Goal: Information Seeking & Learning: Find specific page/section

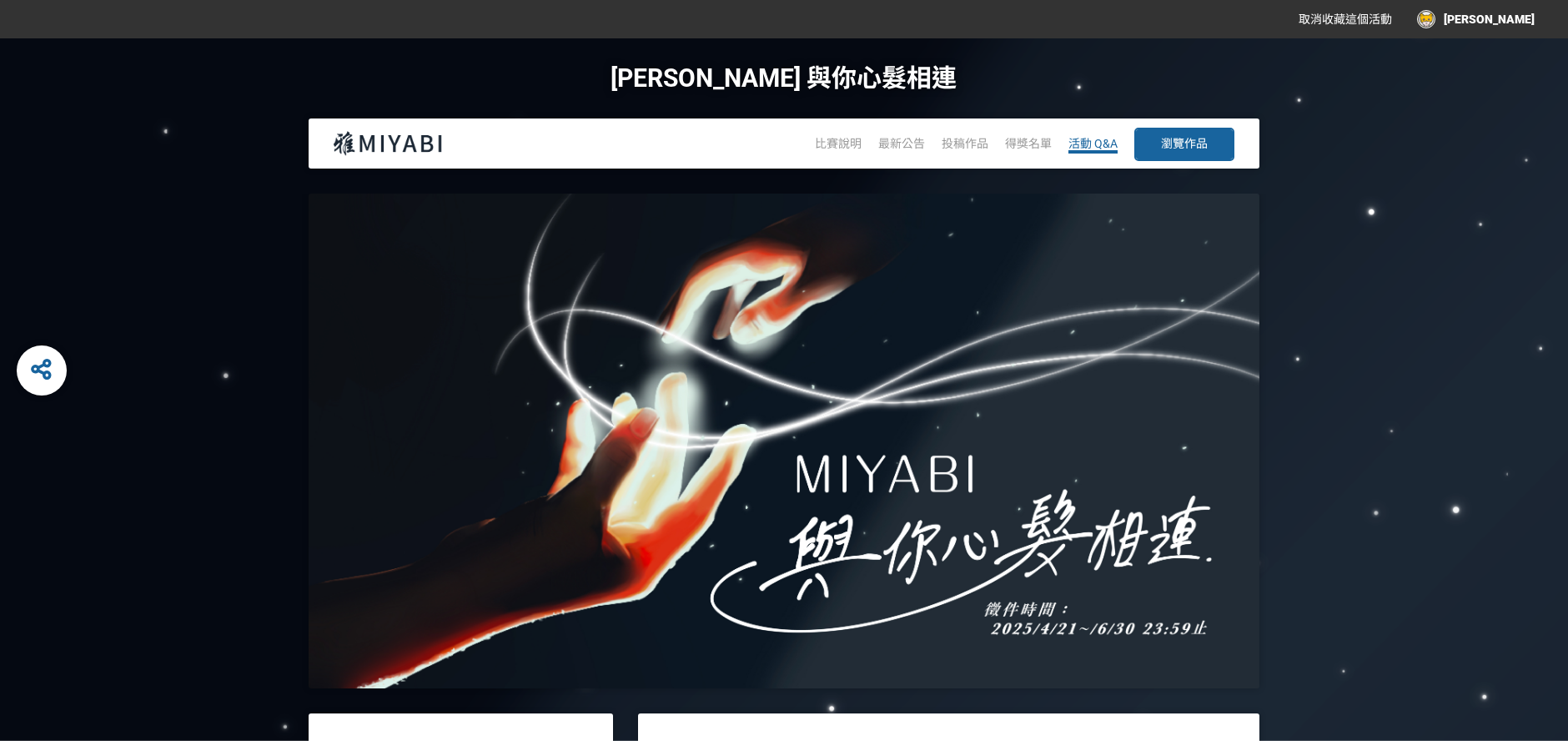
click at [1087, 148] on span "活動 Q&A" at bounding box center [1092, 143] width 49 height 13
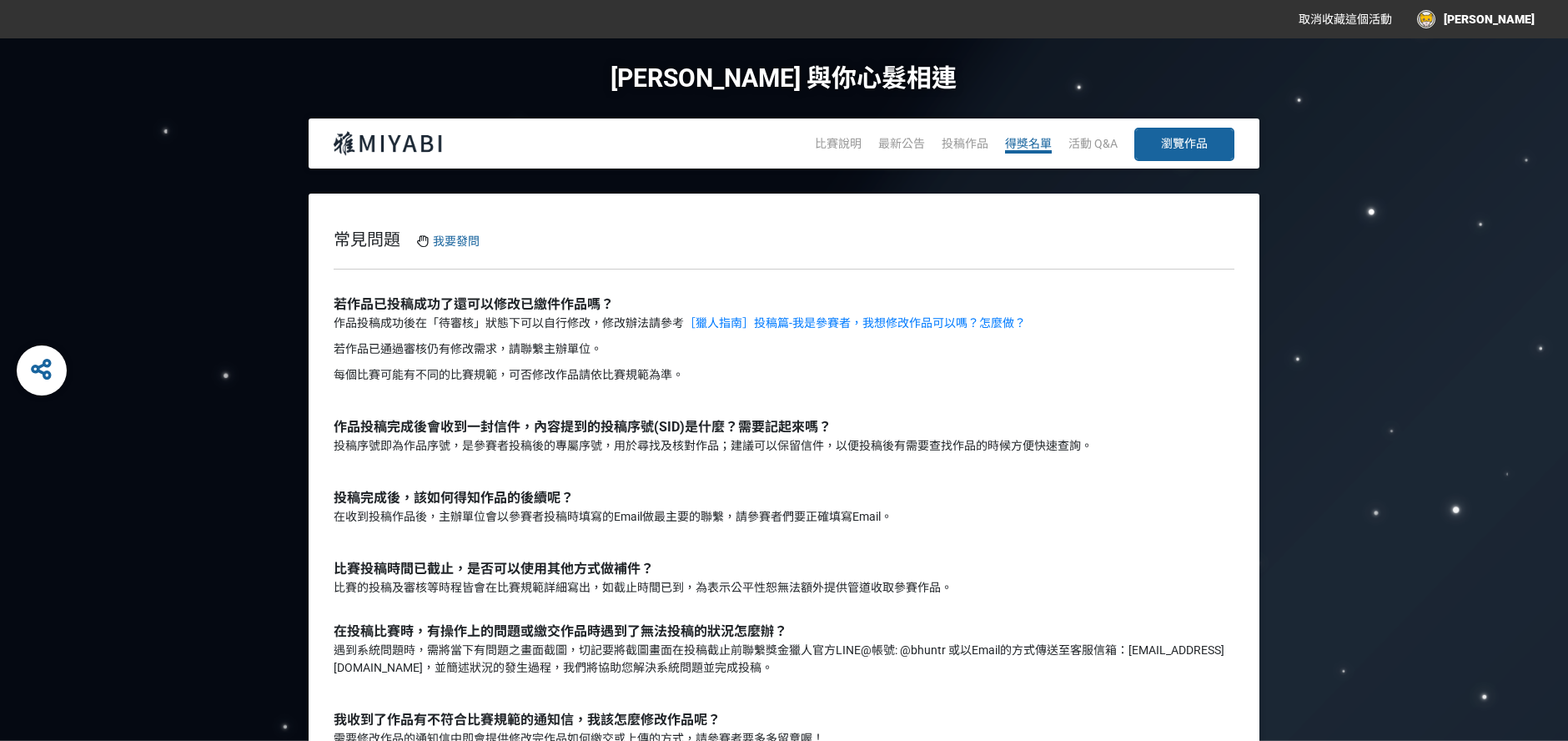
click at [1032, 146] on span "得獎名單" at bounding box center [1028, 143] width 47 height 13
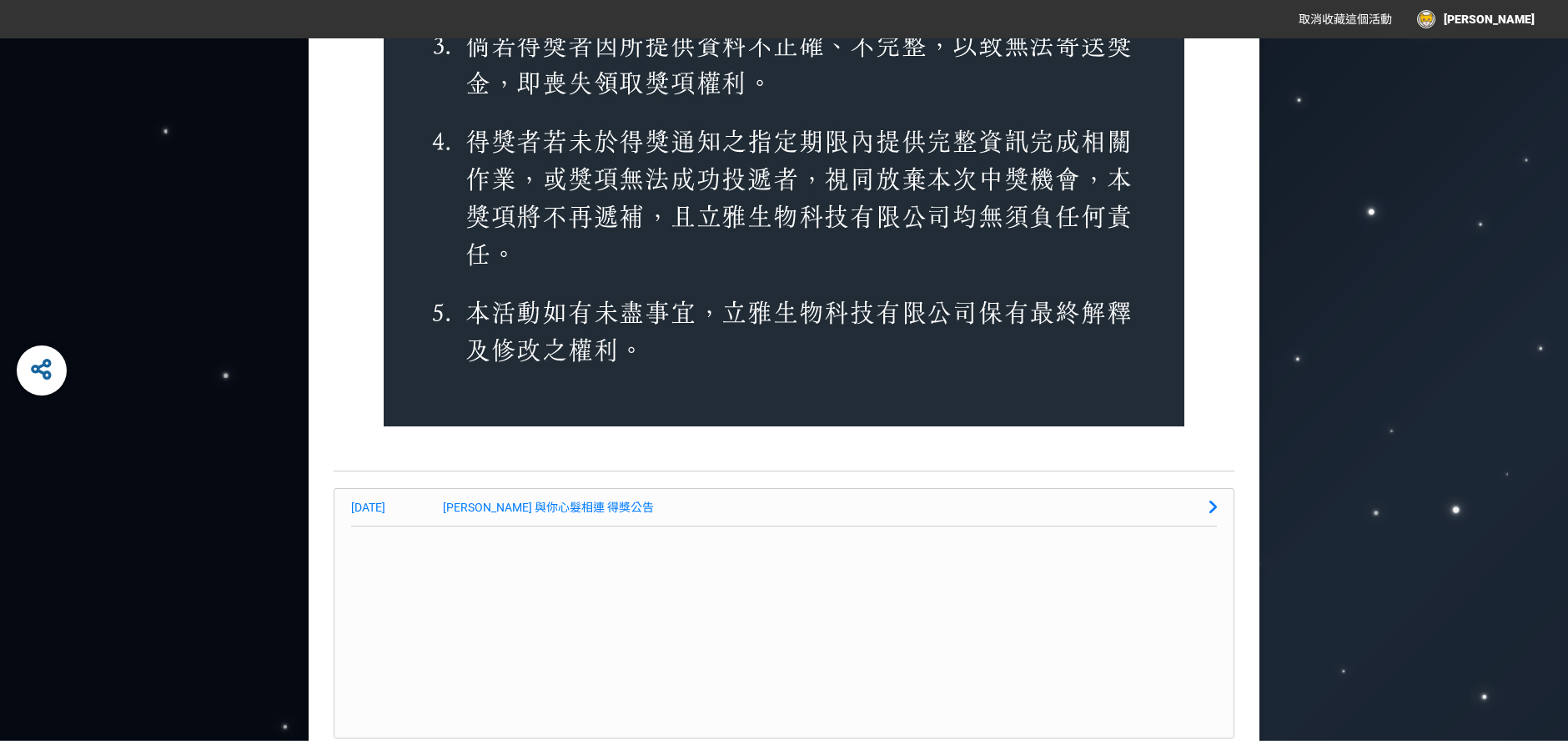
scroll to position [3980, 0]
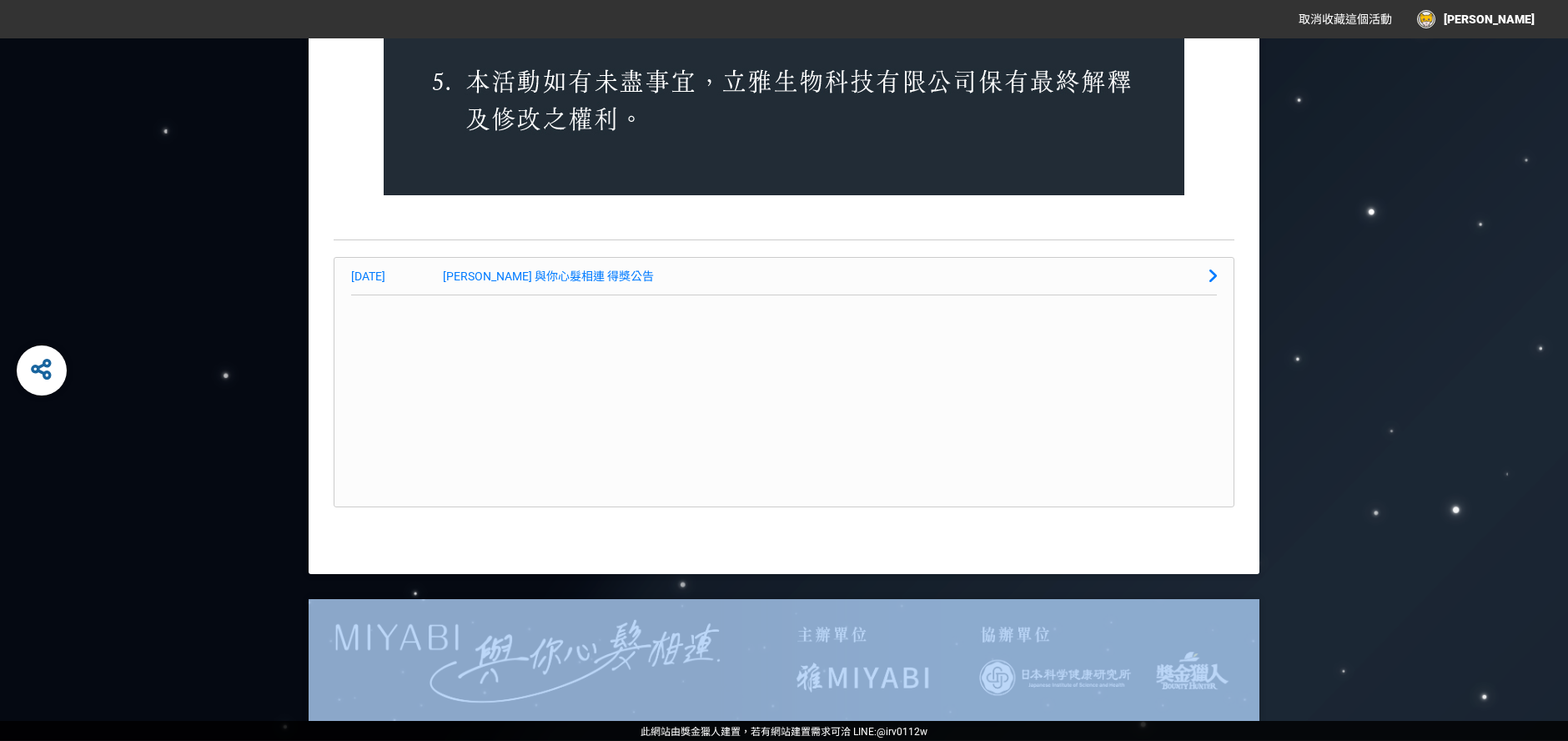
drag, startPoint x: 1567, startPoint y: 661, endPoint x: 1566, endPoint y: 417, distance: 244.0
click at [1491, 634] on div at bounding box center [784, 659] width 1568 height 122
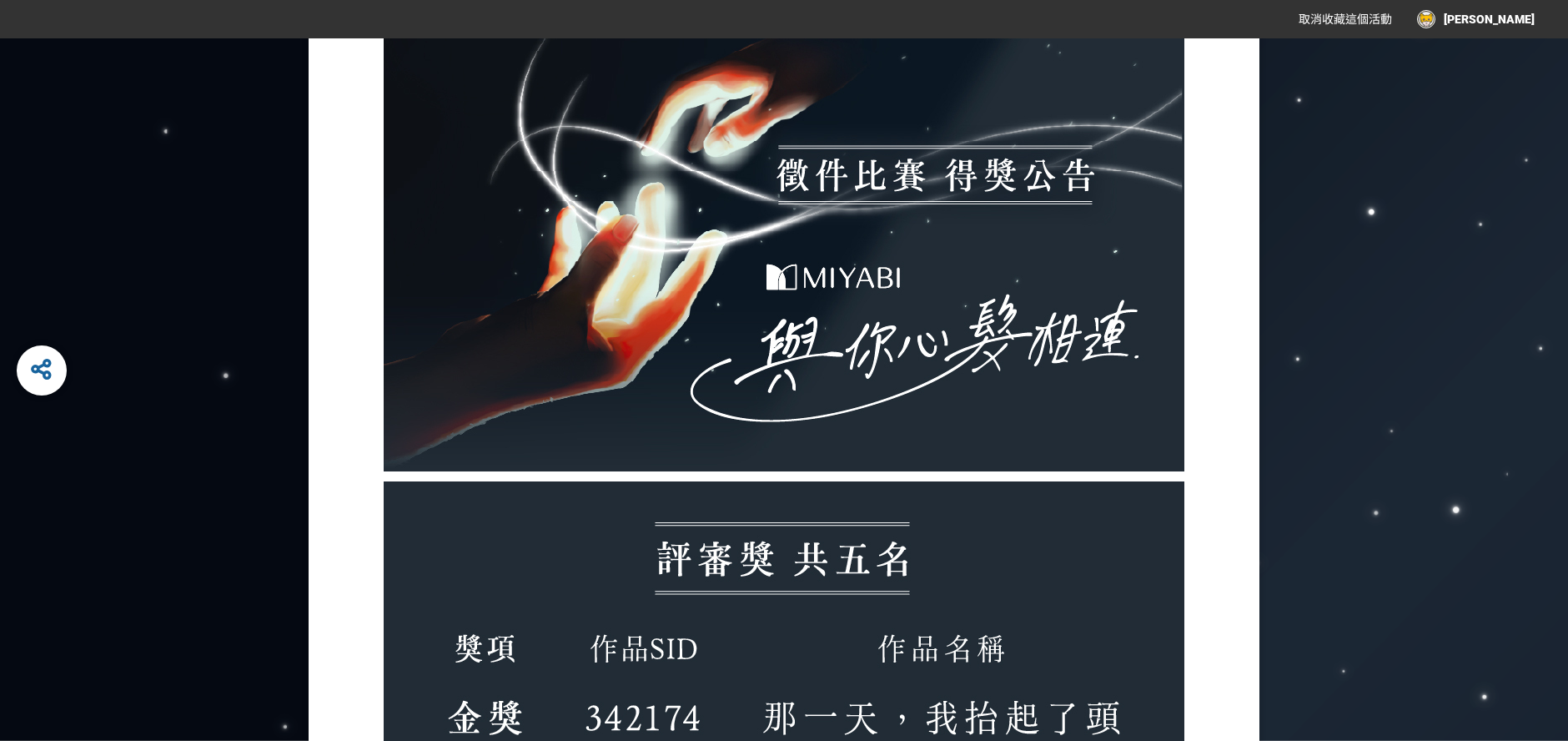
scroll to position [0, 0]
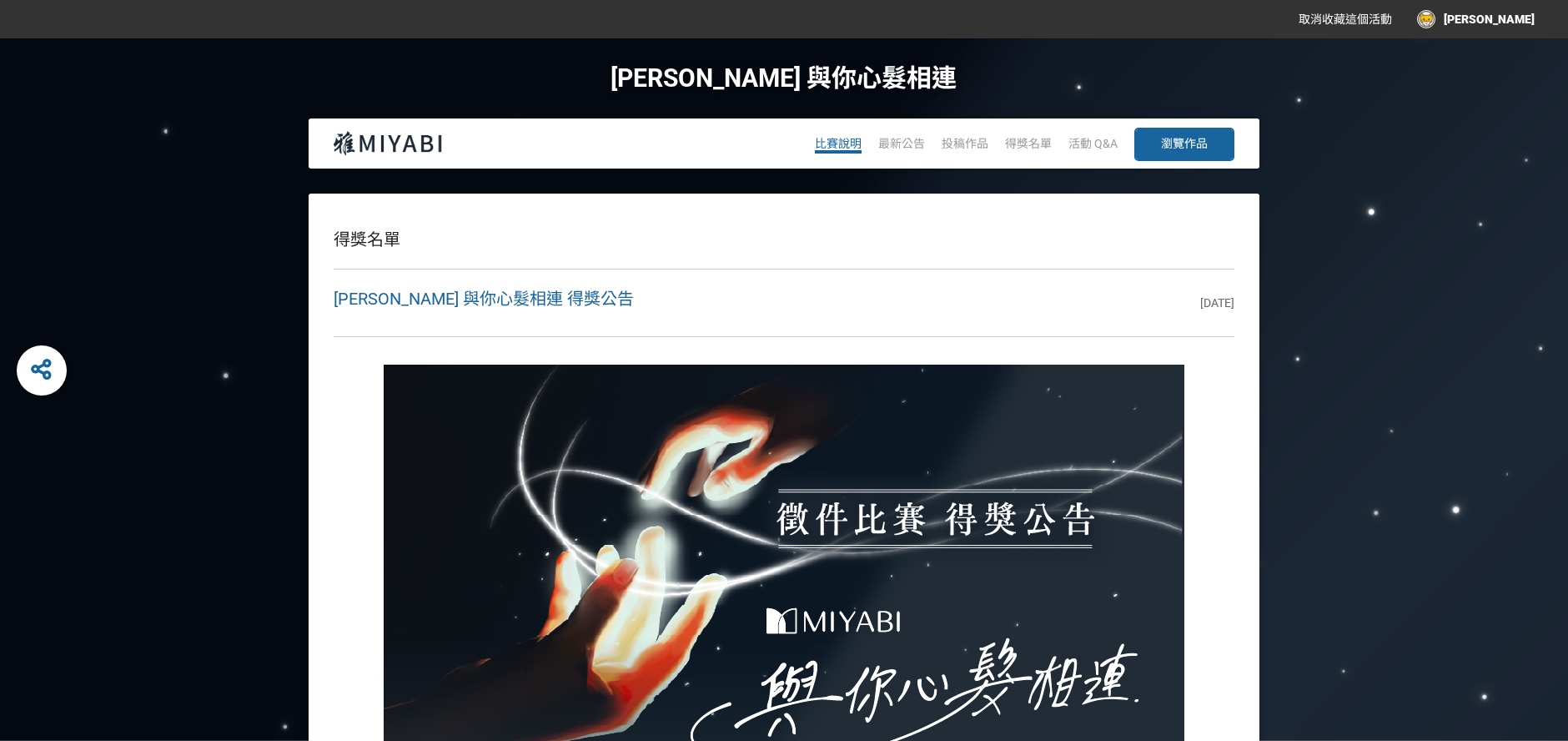
click at [835, 142] on span "比賽說明" at bounding box center [838, 143] width 47 height 13
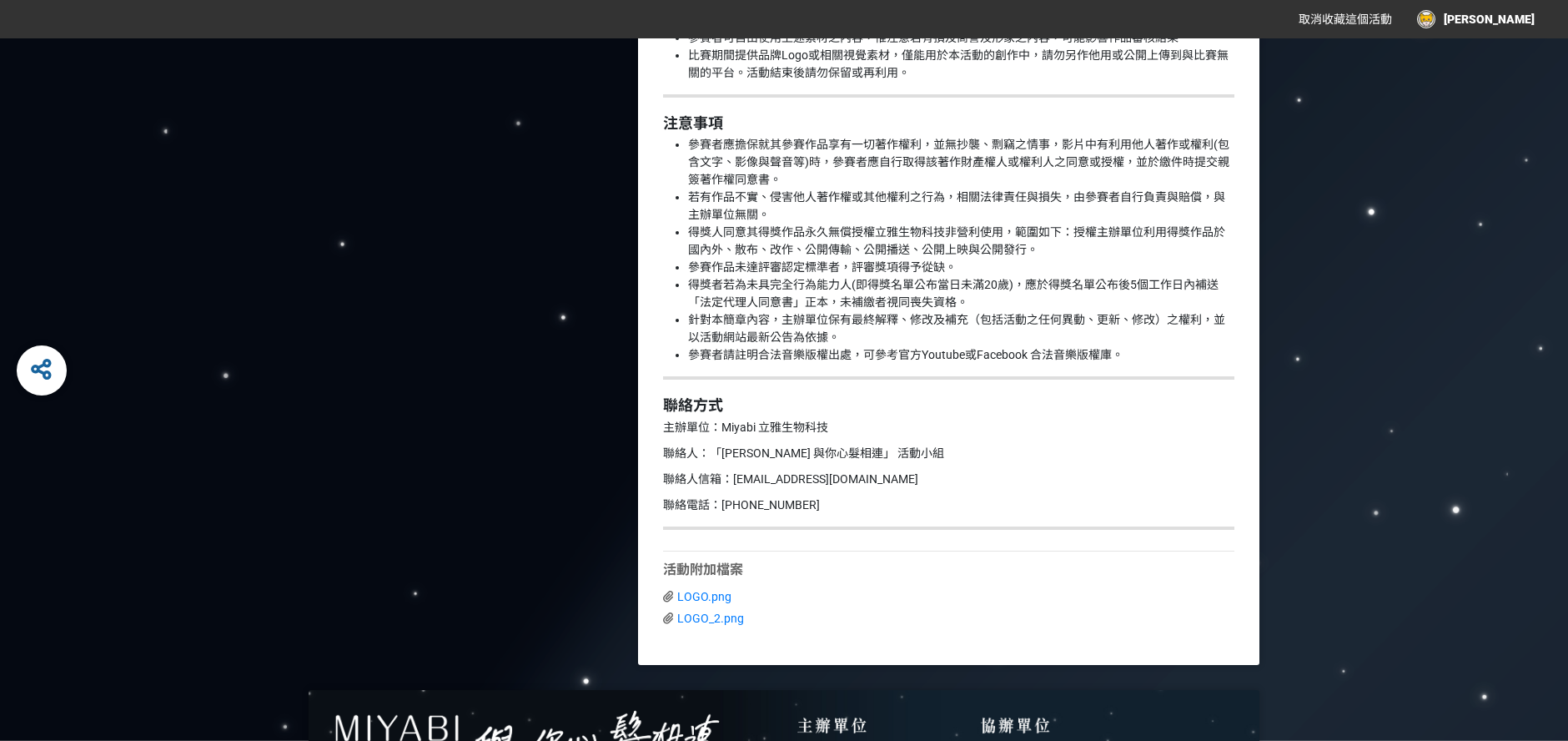
scroll to position [2039, 0]
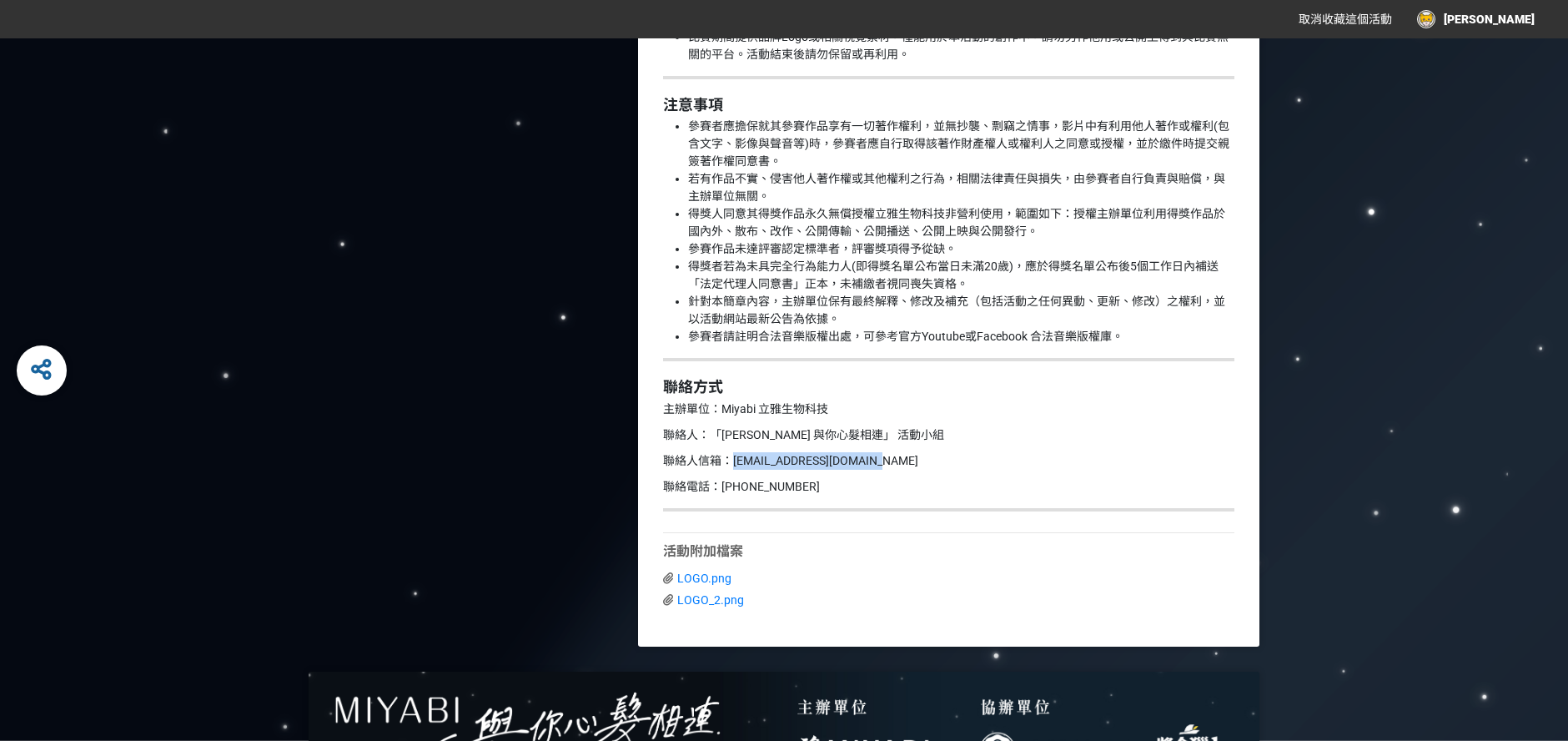
drag, startPoint x: 735, startPoint y: 460, endPoint x: 947, endPoint y: 457, distance: 212.0
click at [947, 457] on p "聯絡人信箱：[EMAIL_ADDRESS][DOMAIN_NAME]" at bounding box center [948, 461] width 572 height 17
copy p "[EMAIL_ADDRESS][DOMAIN_NAME]"
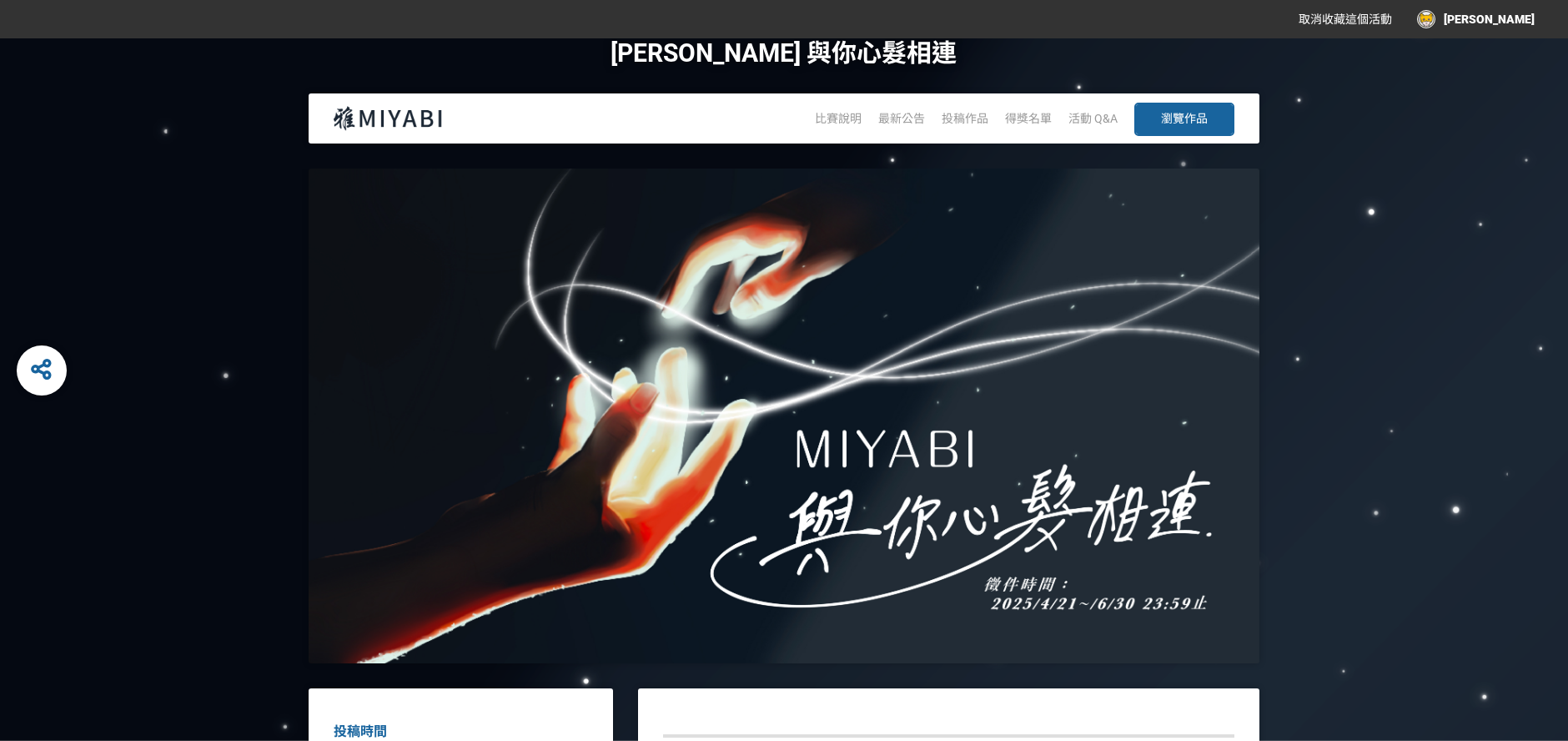
scroll to position [0, 0]
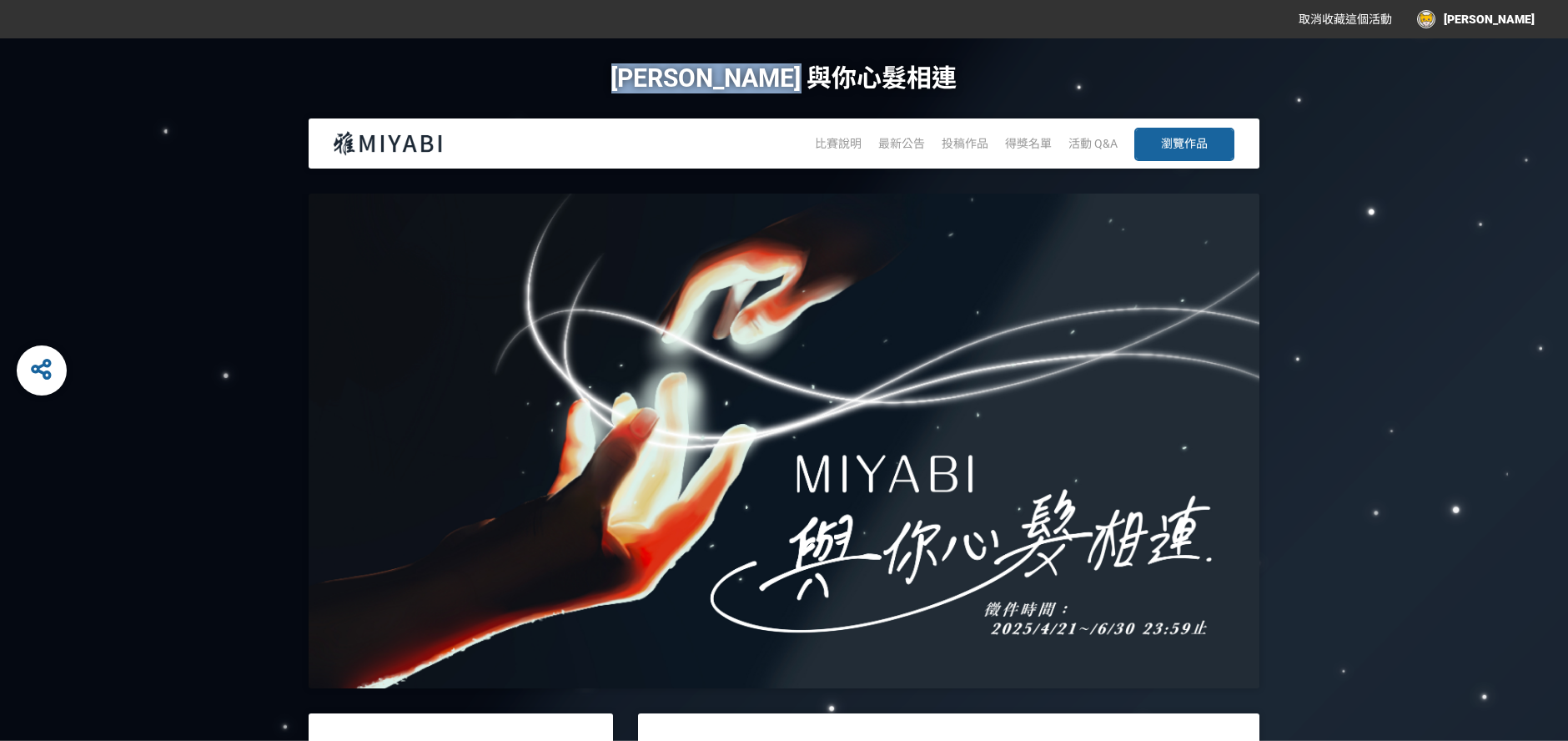
drag, startPoint x: 664, startPoint y: 70, endPoint x: 1034, endPoint y: 77, distance: 370.1
click at [1034, 77] on div "[PERSON_NAME] 與你心髮相連 比賽說明 最新公告 投稿作品 得獎名單 活動 Q&A 瀏覽作品" at bounding box center [784, 115] width 1502 height 155
copy h1 "[PERSON_NAME] 與你心髮相連"
click at [1035, 146] on span "得獎名單" at bounding box center [1028, 143] width 47 height 13
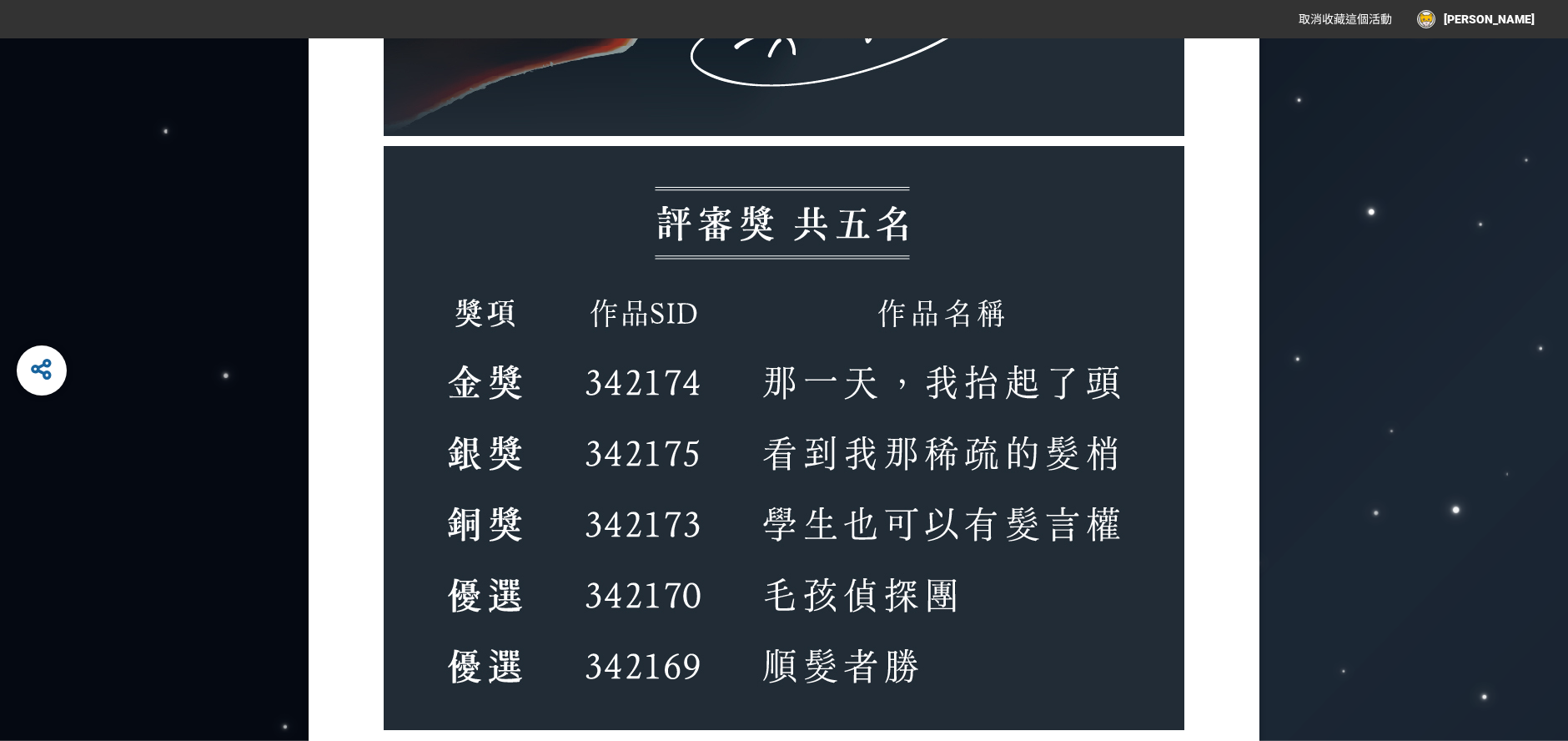
scroll to position [741, 0]
